Goal: Find specific page/section: Find specific page/section

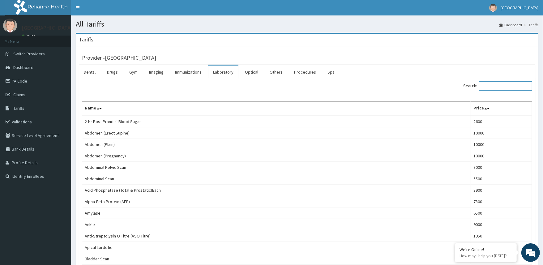
click at [497, 86] on input "Search:" at bounding box center [505, 85] width 53 height 9
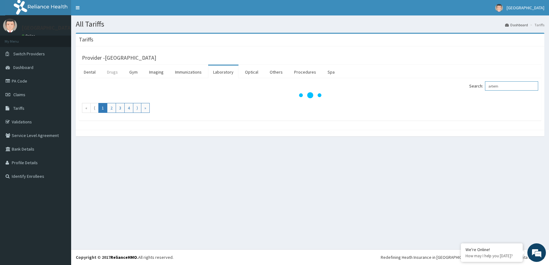
type input "artem"
click at [118, 76] on link "Drugs" at bounding box center [112, 72] width 21 height 13
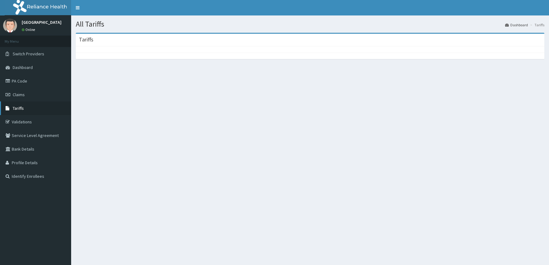
click at [18, 107] on span "Tariffs" at bounding box center [18, 108] width 11 height 6
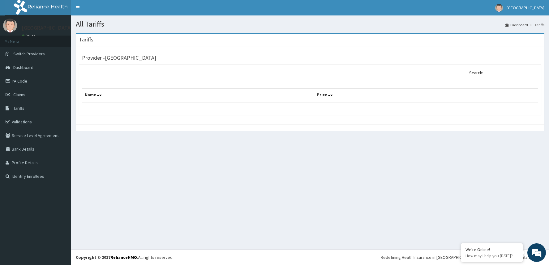
click at [179, 74] on div "Search:" at bounding box center [309, 73] width 465 height 11
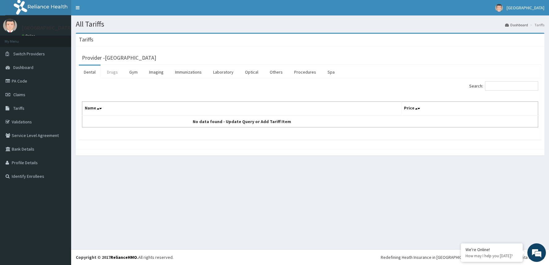
click at [112, 71] on link "Drugs" at bounding box center [112, 72] width 21 height 13
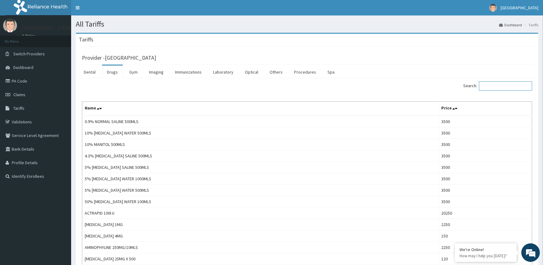
click at [489, 83] on input "Search:" at bounding box center [505, 85] width 53 height 9
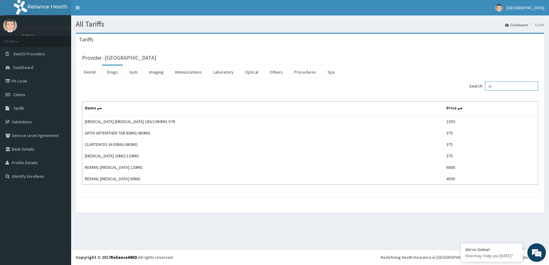
type input "a"
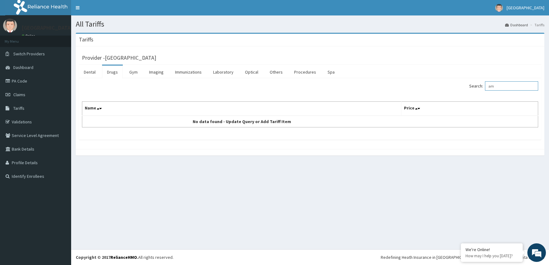
type input "a"
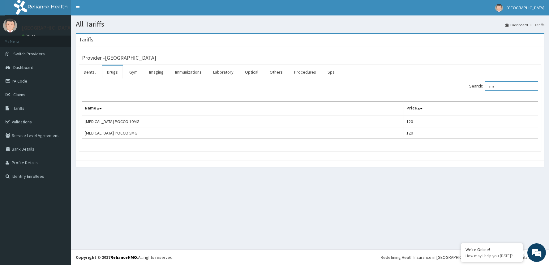
type input "a"
type input "l"
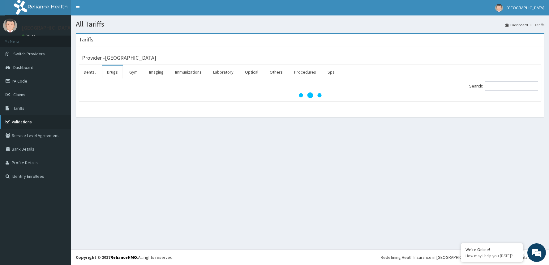
click at [22, 118] on link "Validations" at bounding box center [35, 122] width 71 height 14
